Goal: Navigation & Orientation: Find specific page/section

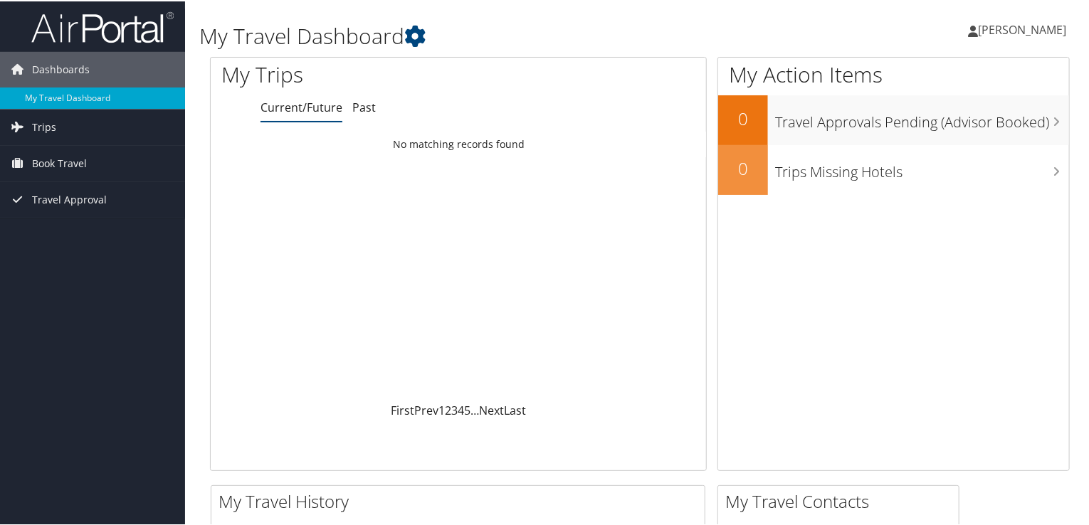
click at [1010, 26] on span "[PERSON_NAME]" at bounding box center [1022, 29] width 88 height 16
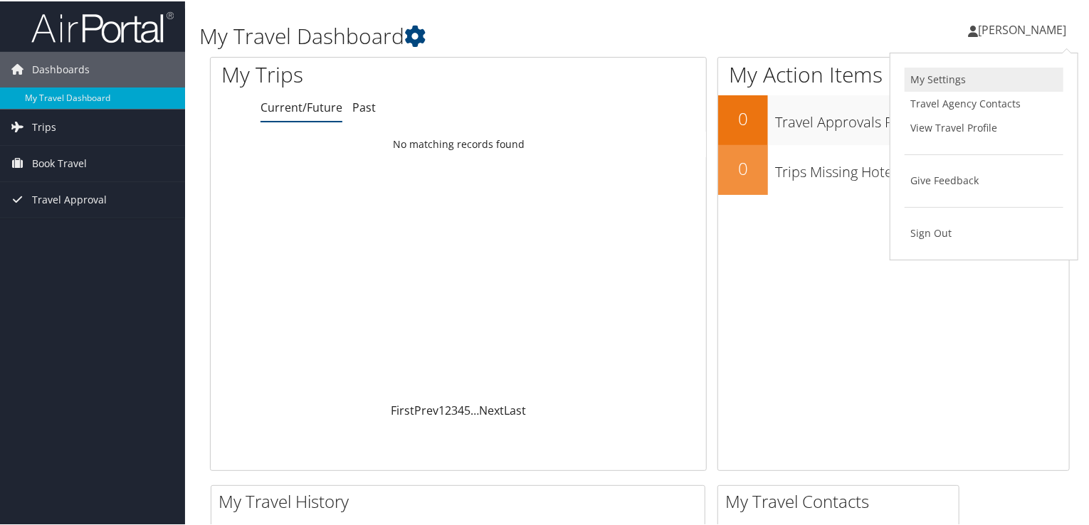
click at [961, 83] on link "My Settings" at bounding box center [984, 78] width 159 height 24
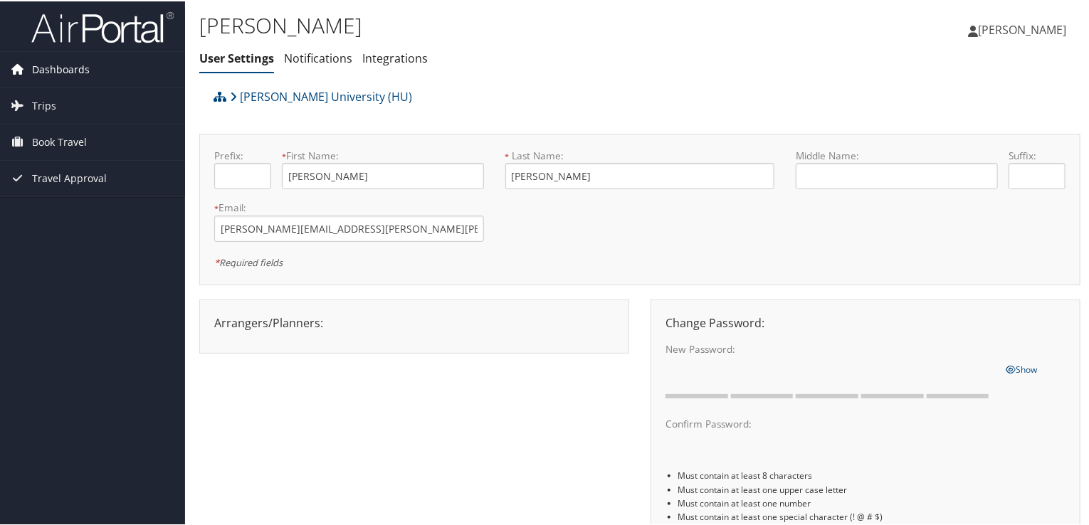
click at [64, 65] on span "Dashboards" at bounding box center [61, 69] width 58 height 36
click at [51, 162] on span "Book Travel" at bounding box center [59, 162] width 55 height 36
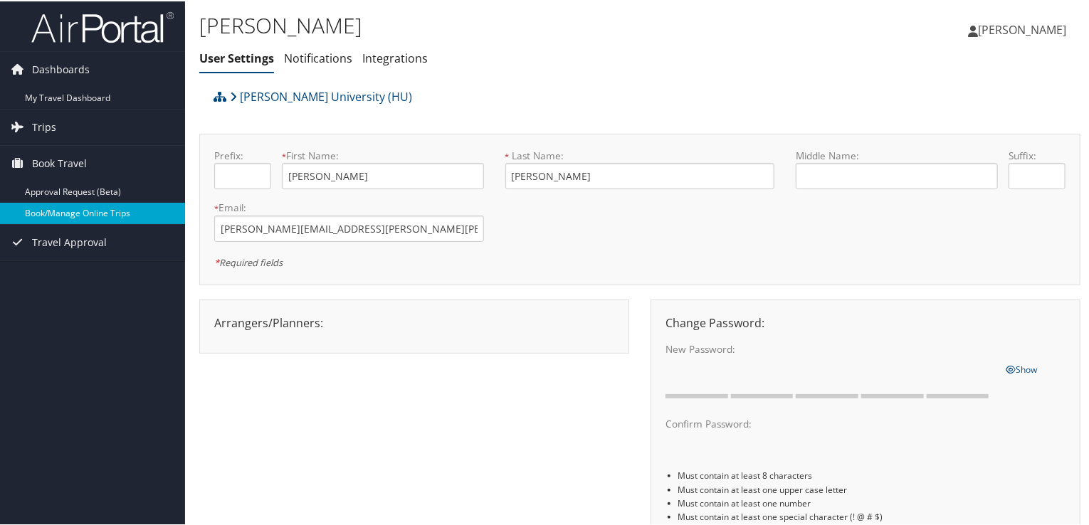
click at [73, 212] on link "Book/Manage Online Trips" at bounding box center [92, 211] width 185 height 21
